Goal: Task Accomplishment & Management: Manage account settings

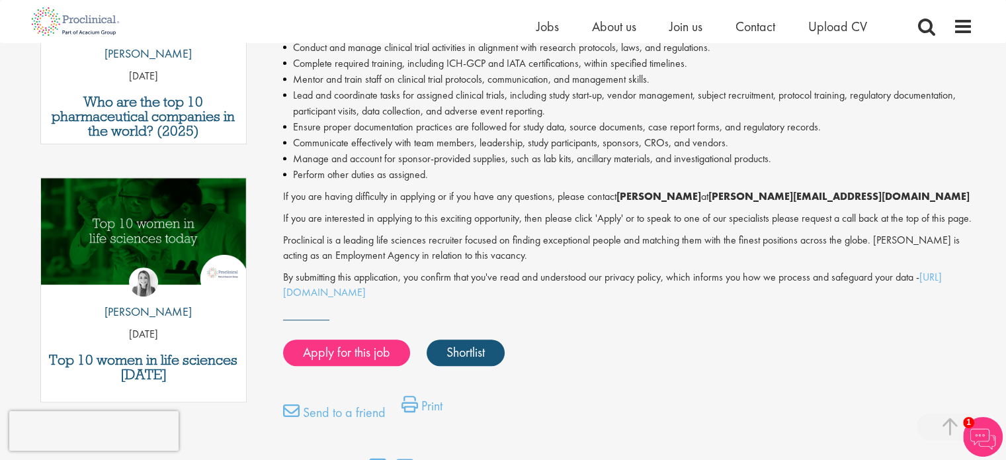
scroll to position [564, 0]
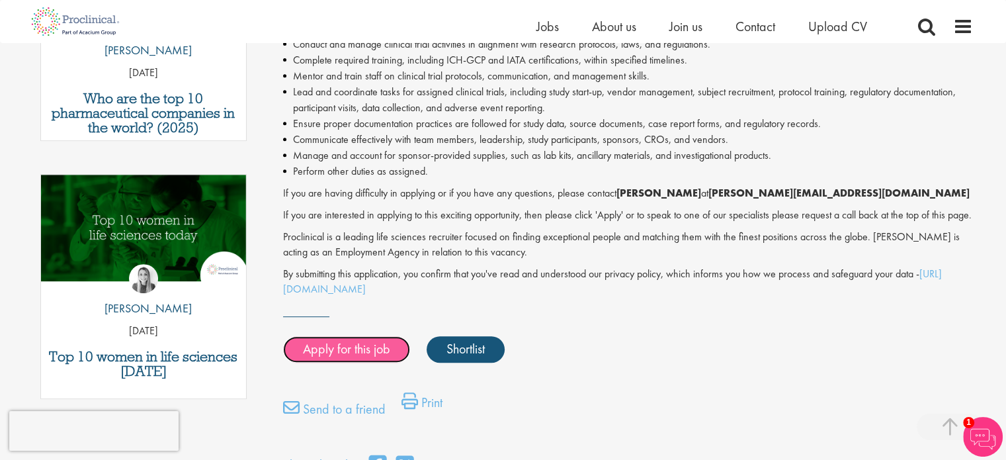
click at [339, 363] on link "Apply for this job" at bounding box center [346, 349] width 127 height 26
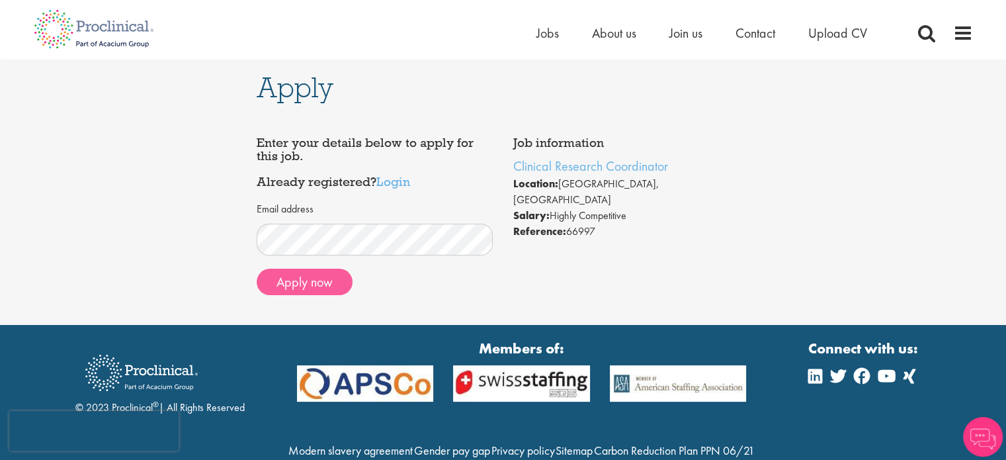
click at [324, 286] on button "Apply now" at bounding box center [305, 282] width 96 height 26
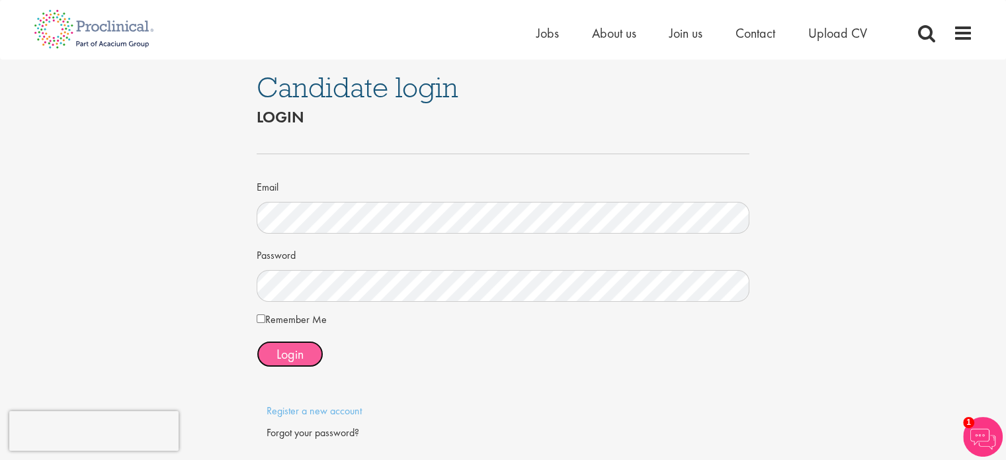
click at [302, 349] on span "Login" at bounding box center [290, 353] width 27 height 17
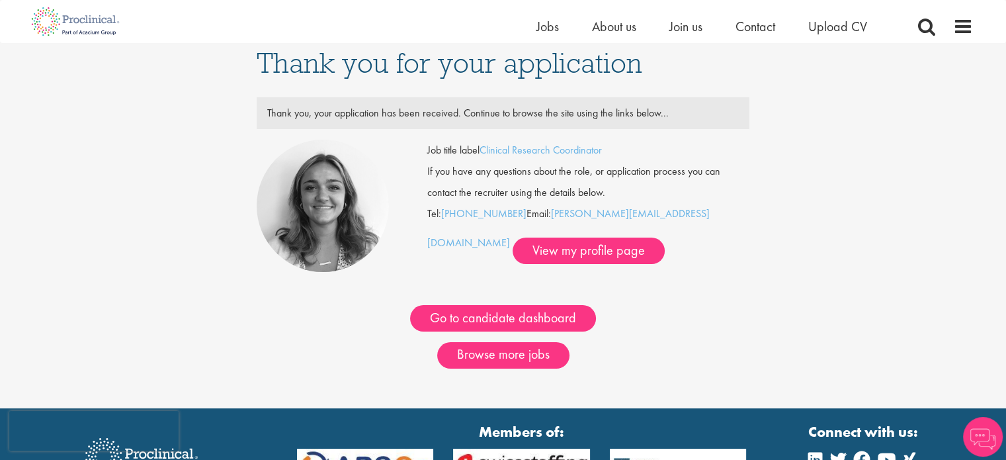
scroll to position [8, 0]
click at [524, 350] on link "Browse more jobs" at bounding box center [503, 355] width 132 height 26
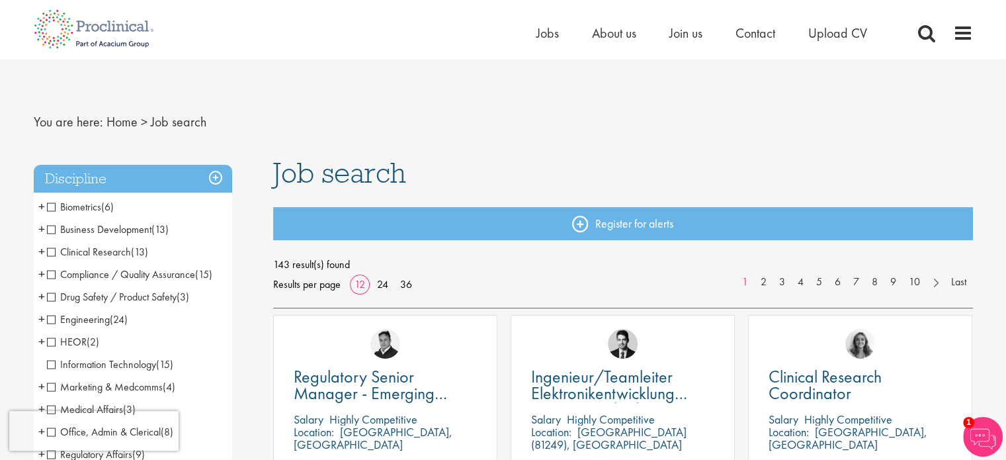
click at [50, 230] on span "Business Development" at bounding box center [99, 229] width 105 height 14
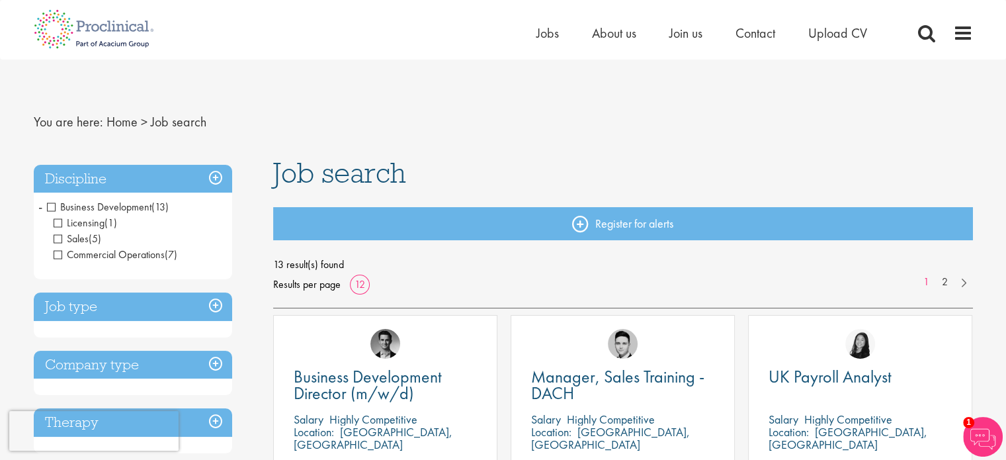
click at [51, 211] on span "Business Development" at bounding box center [99, 207] width 105 height 14
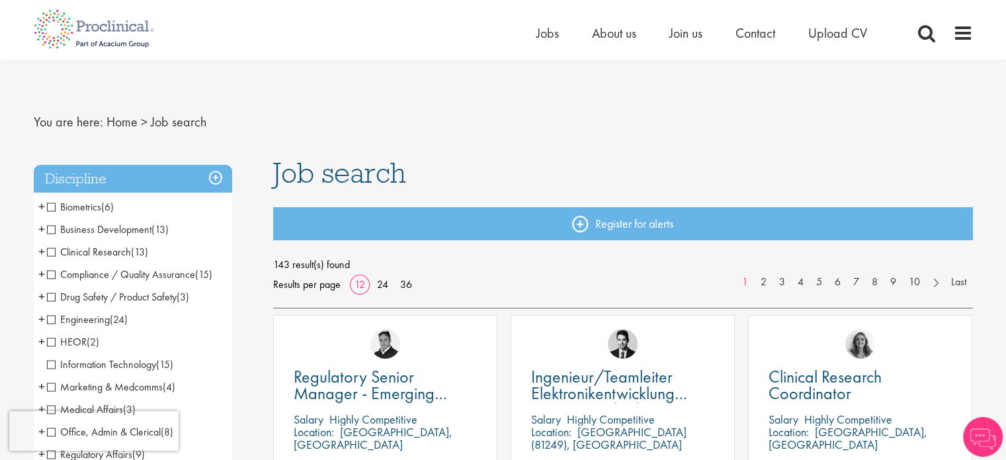
click at [52, 280] on span "Compliance / Quality Assurance" at bounding box center [121, 274] width 148 height 14
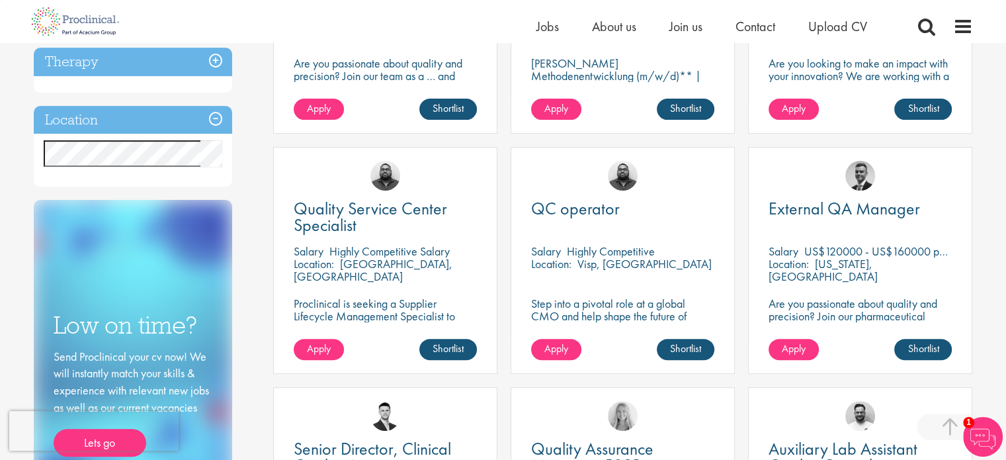
scroll to position [394, 0]
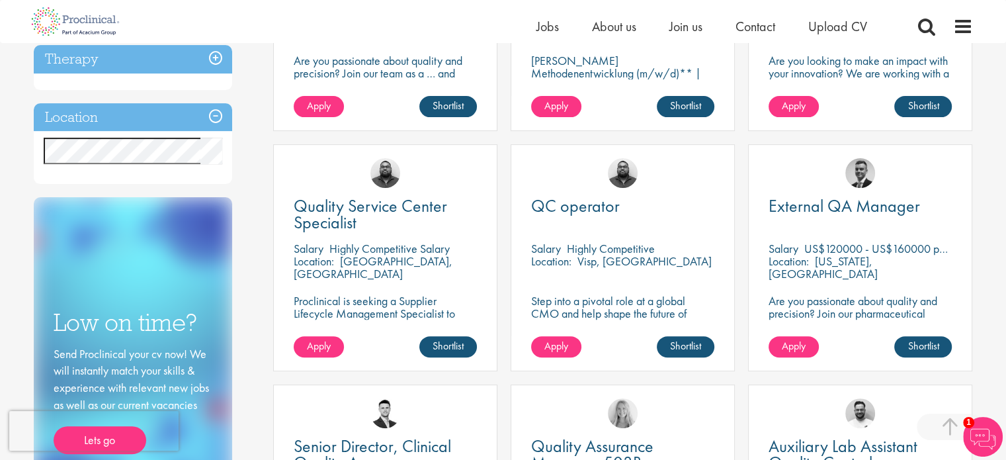
click at [918, 245] on p "US$120000 - US$160000 per annum" at bounding box center [892, 248] width 177 height 15
click at [800, 347] on span "Apply" at bounding box center [794, 346] width 24 height 14
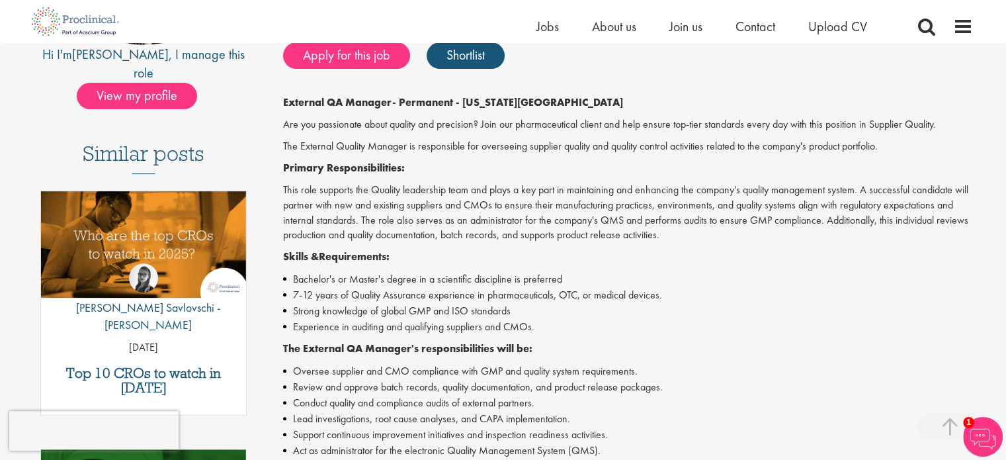
scroll to position [302, 0]
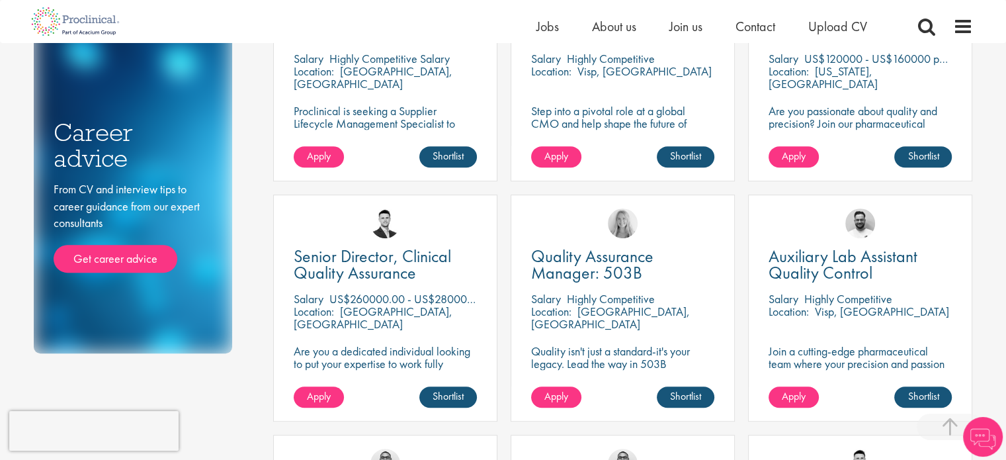
scroll to position [609, 0]
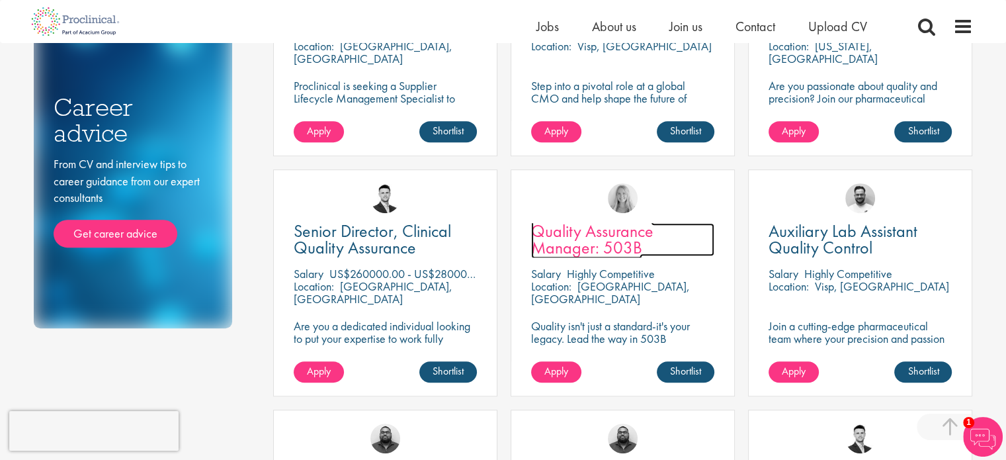
click at [638, 256] on span "Quality Assurance Manager: 503B" at bounding box center [592, 239] width 122 height 39
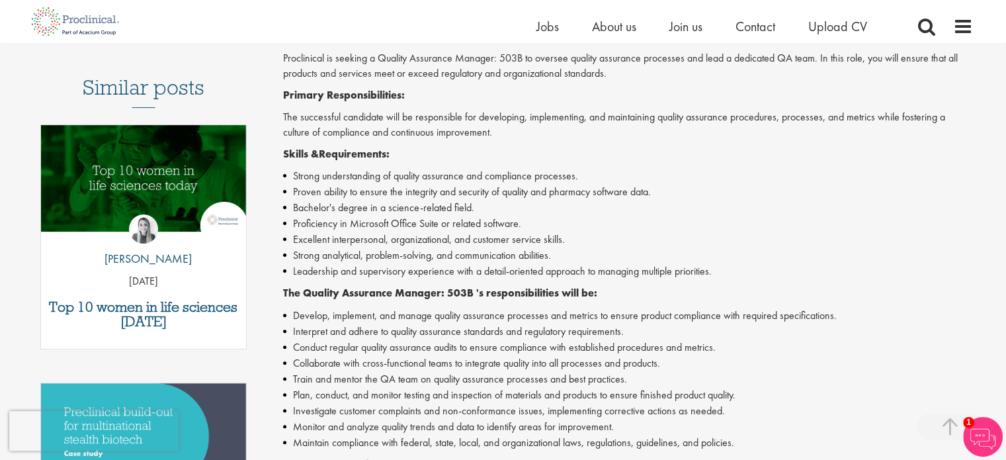
scroll to position [358, 0]
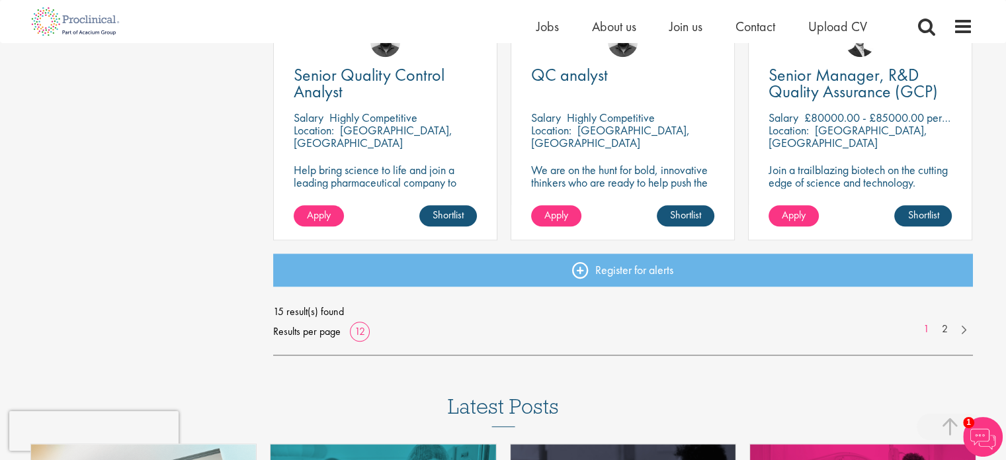
scroll to position [1008, 0]
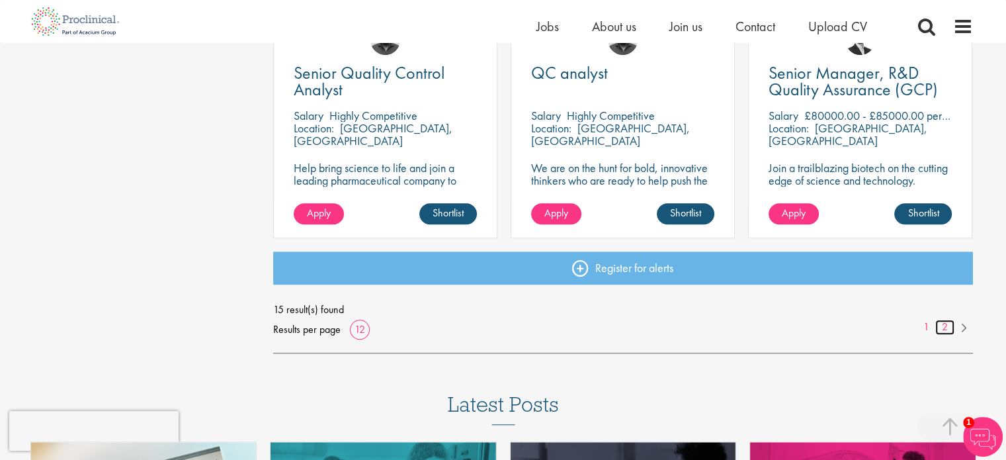
click at [944, 326] on link "2" at bounding box center [944, 327] width 19 height 15
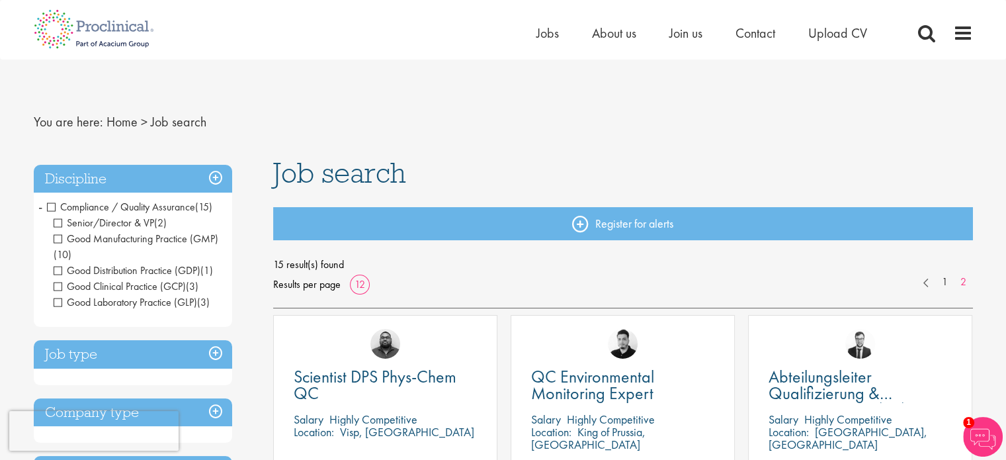
click at [50, 211] on span "Compliance / Quality Assurance" at bounding box center [121, 207] width 148 height 14
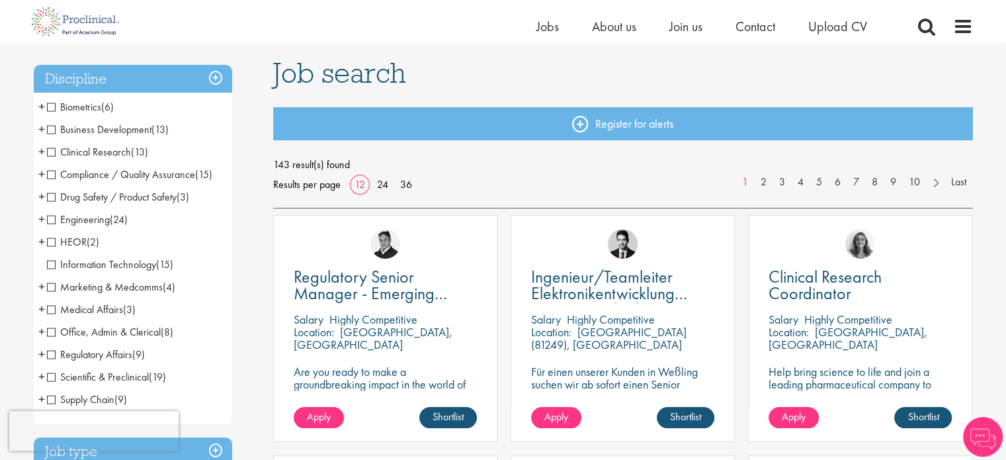
scroll to position [84, 0]
click at [58, 201] on span "Drug Safety / Product Safety" at bounding box center [112, 196] width 130 height 14
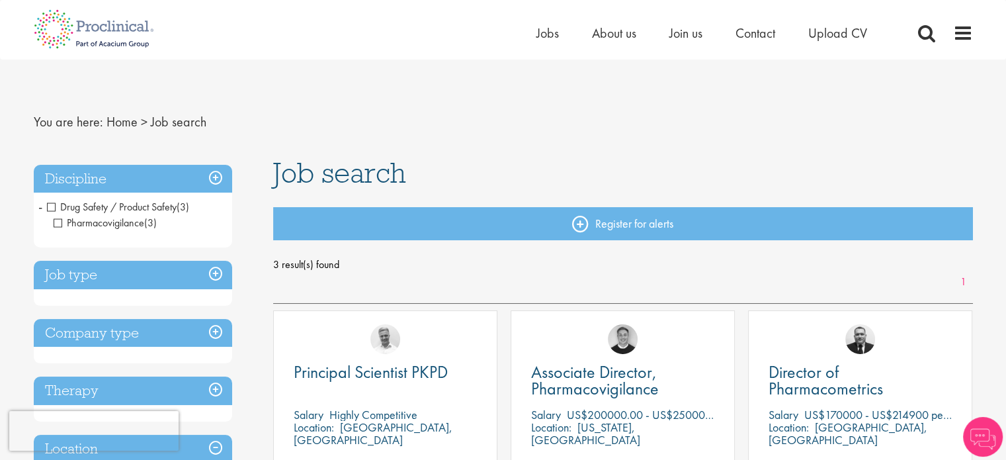
click at [51, 206] on span "Drug Safety / Product Safety" at bounding box center [112, 207] width 130 height 14
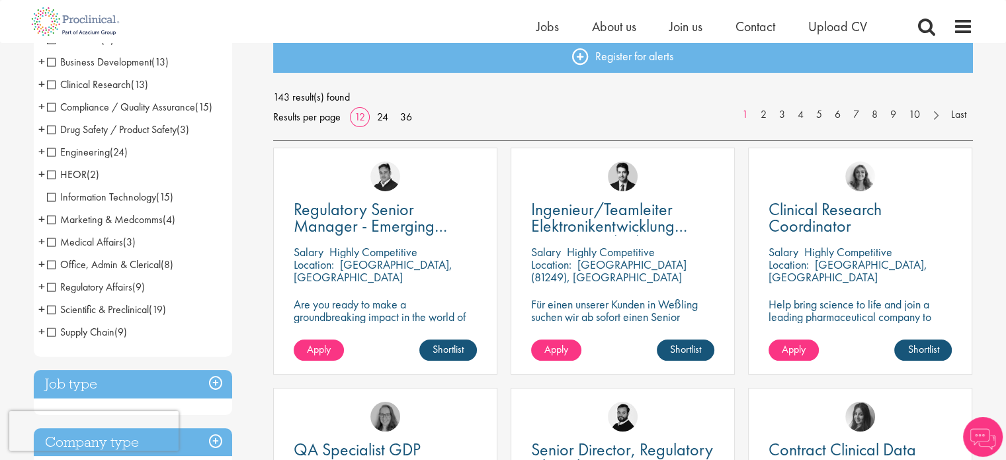
scroll to position [153, 0]
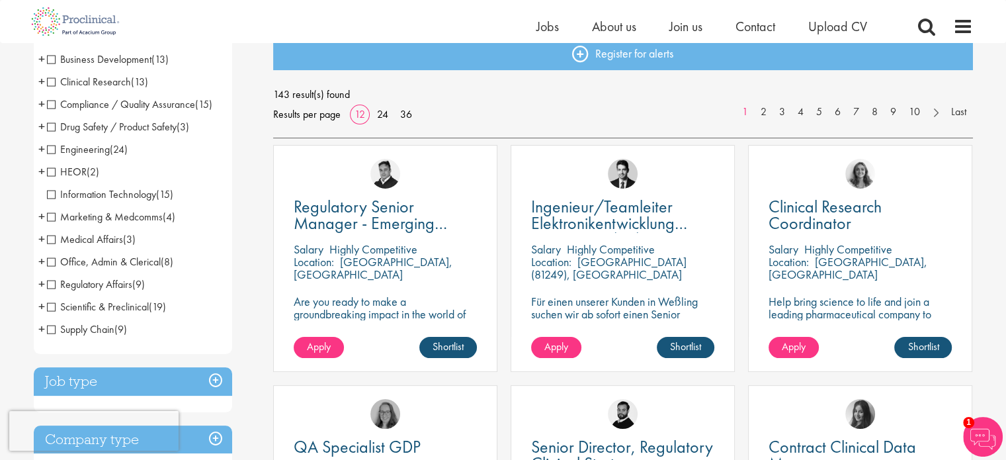
click at [48, 238] on span "Medical Affairs" at bounding box center [85, 239] width 76 height 14
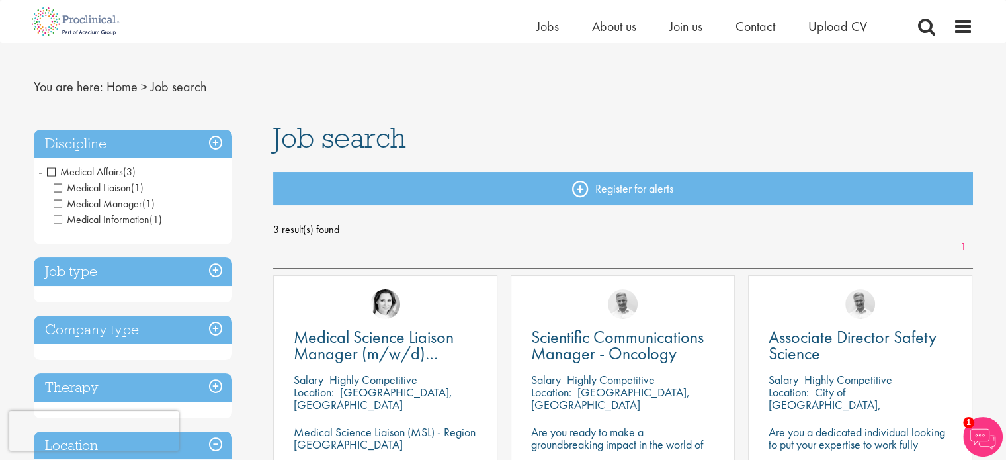
scroll to position [16, 0]
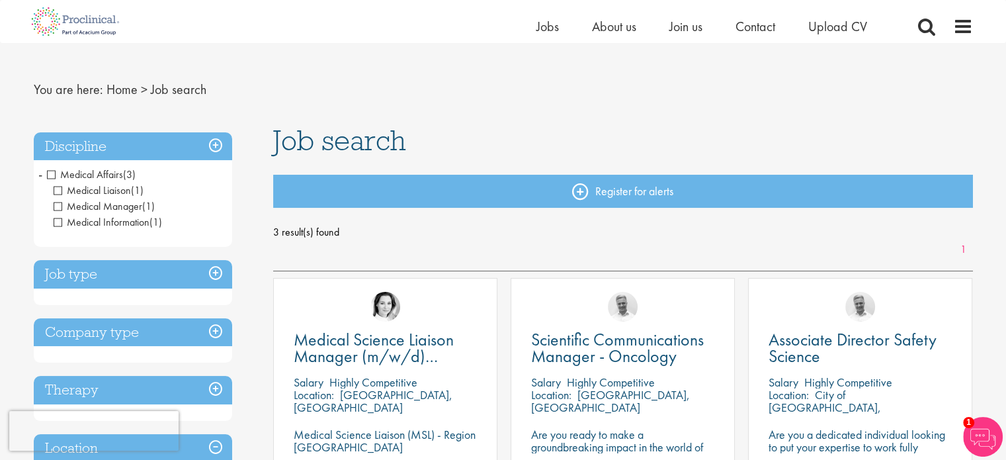
click at [49, 175] on span "Medical Affairs" at bounding box center [85, 174] width 76 height 14
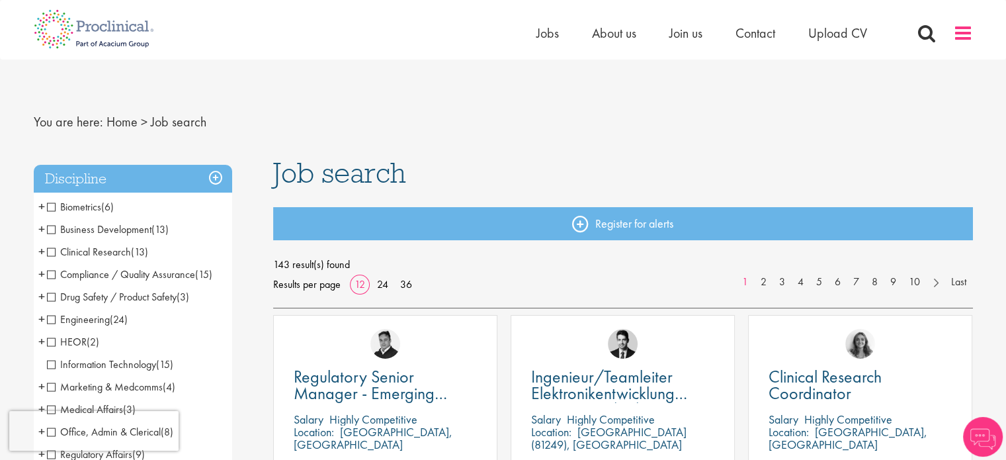
click at [963, 31] on span at bounding box center [963, 33] width 20 height 20
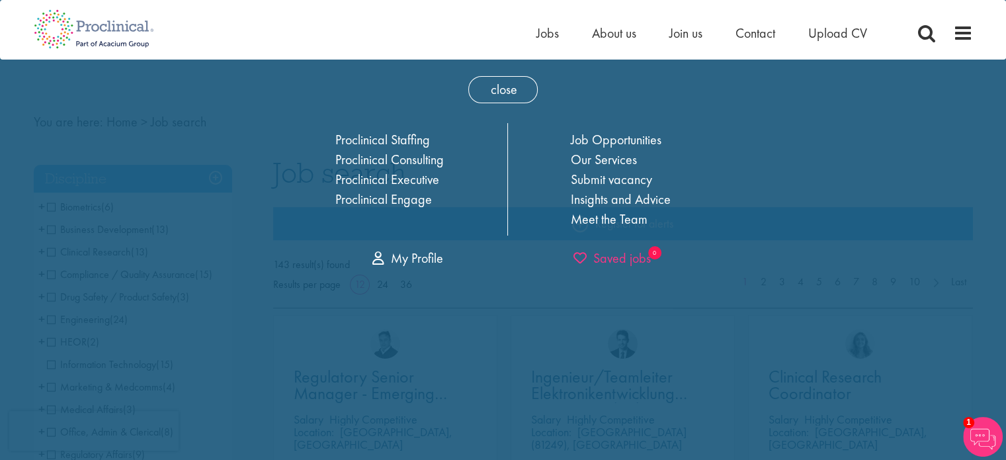
click at [619, 260] on span "Saved jobs" at bounding box center [612, 257] width 77 height 17
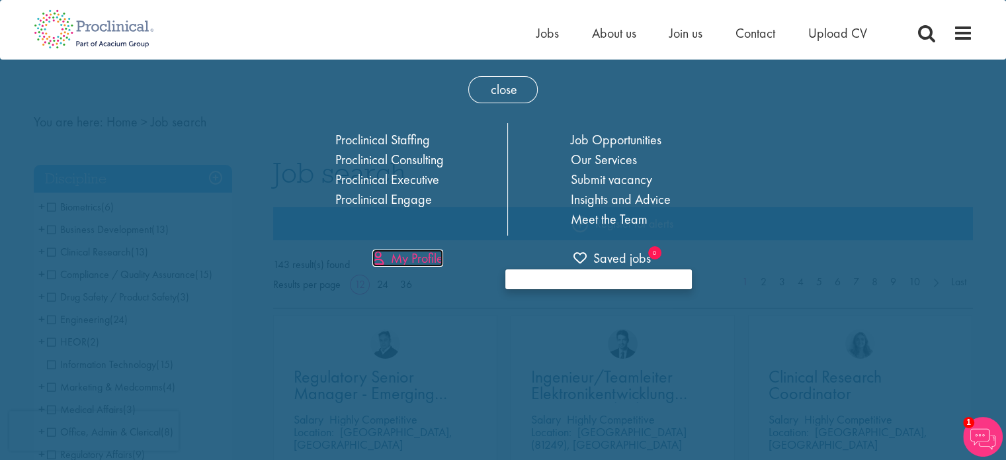
click at [426, 263] on link "My Profile" at bounding box center [407, 257] width 71 height 17
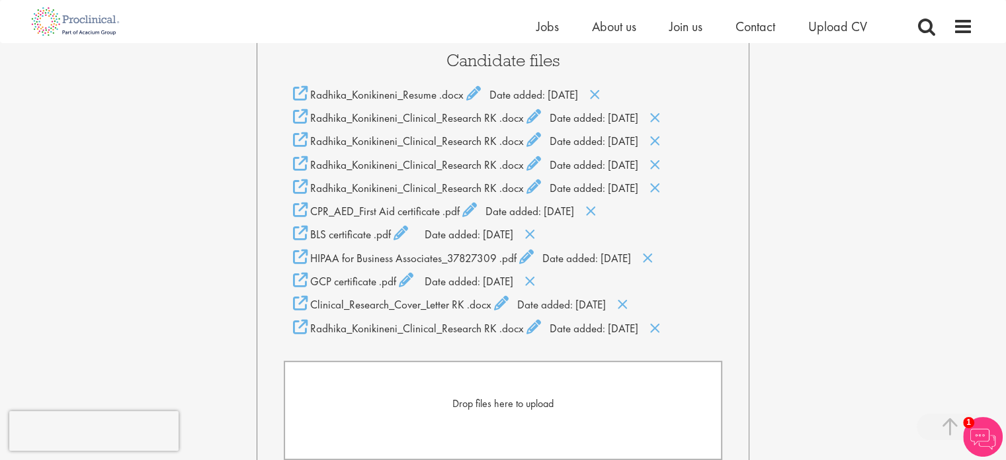
scroll to position [323, 0]
click at [601, 94] on icon at bounding box center [594, 95] width 11 height 15
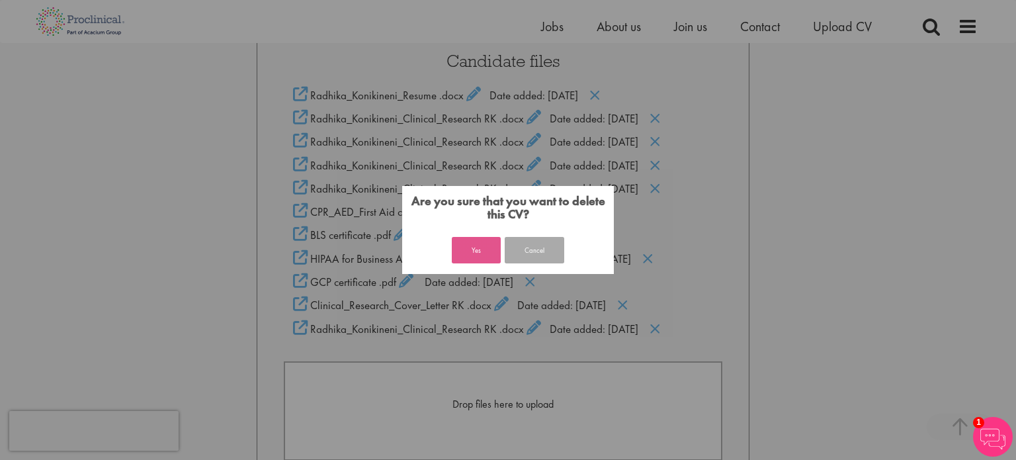
click at [480, 253] on button "Yes" at bounding box center [476, 250] width 49 height 26
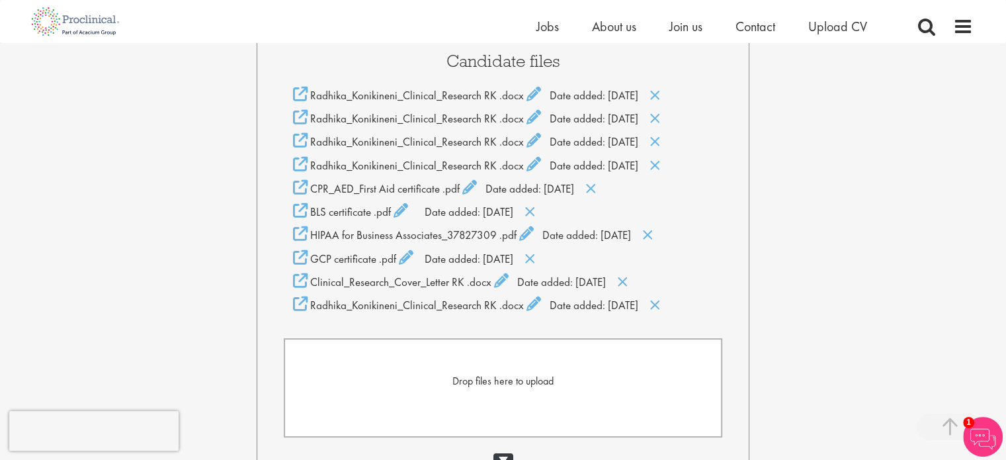
click at [528, 382] on span "Drop files here to upload" at bounding box center [502, 381] width 101 height 14
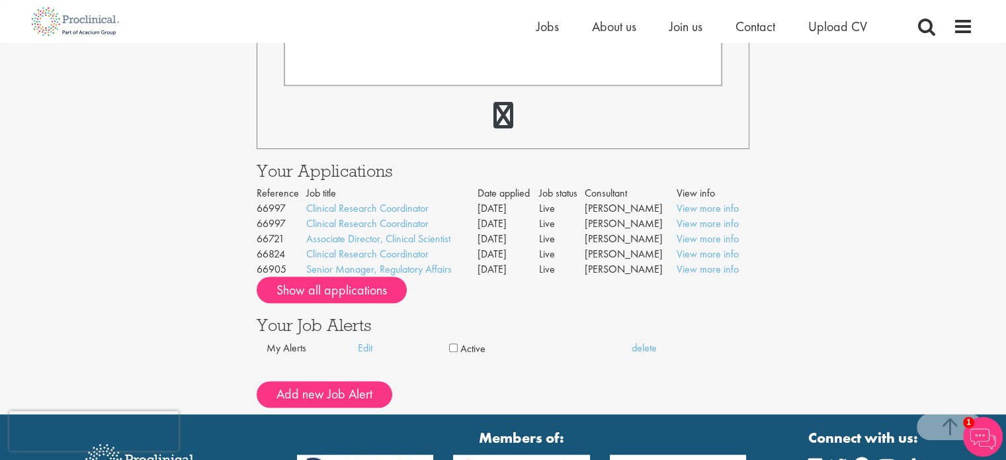
scroll to position [699, 0]
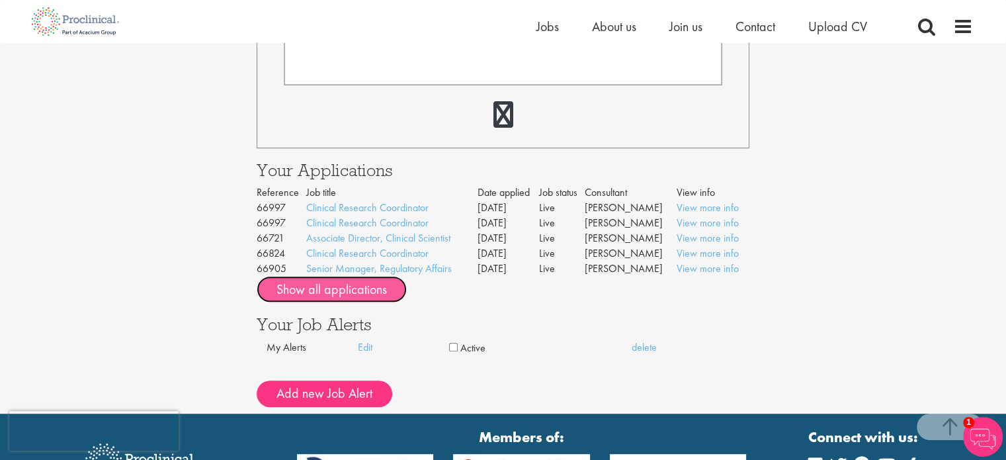
click at [355, 296] on button "Show all applications" at bounding box center [332, 289] width 150 height 26
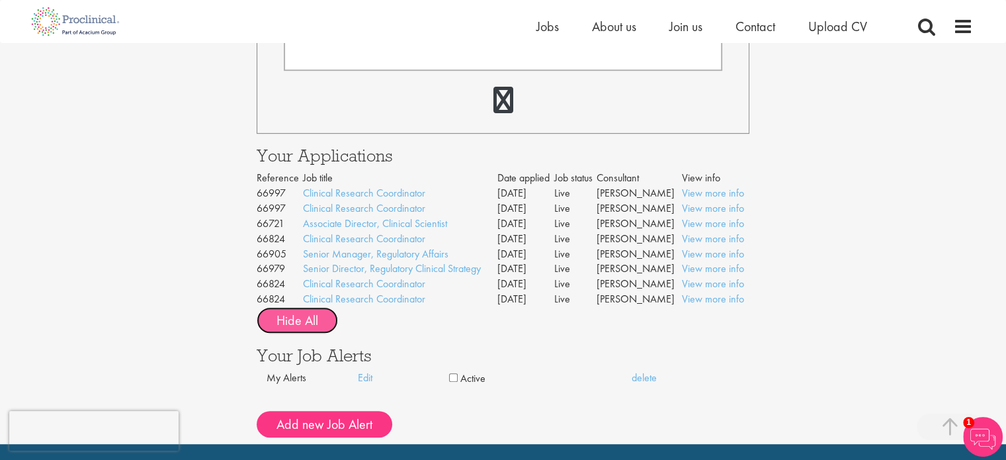
scroll to position [712, 0]
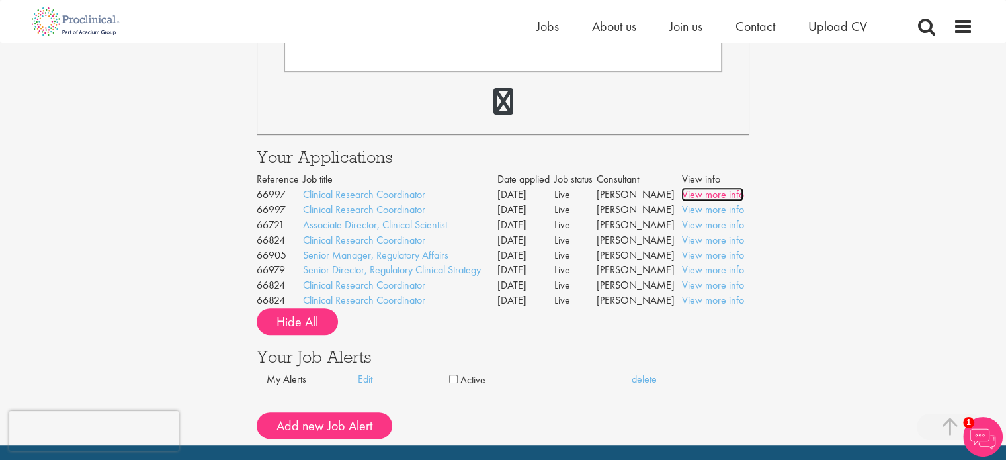
click at [728, 198] on link "View more info" at bounding box center [712, 194] width 62 height 14
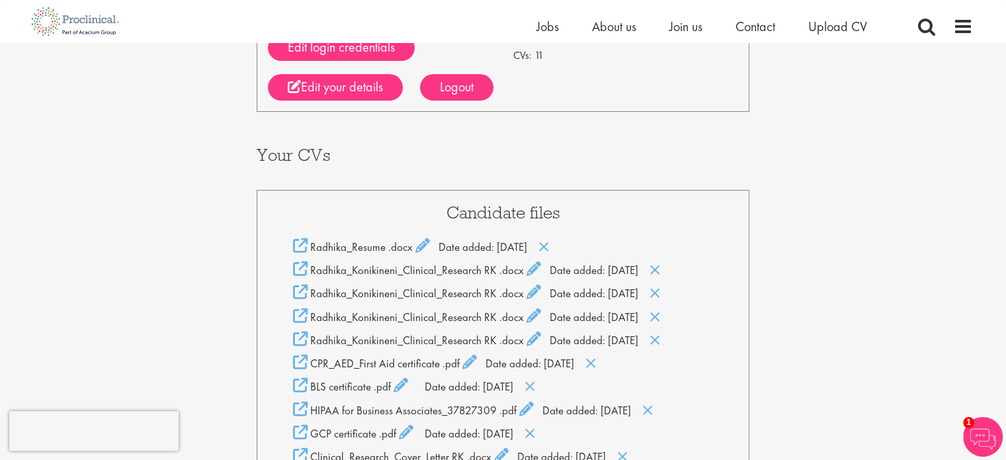
scroll to position [171, 0]
